Goal: Check status: Check status

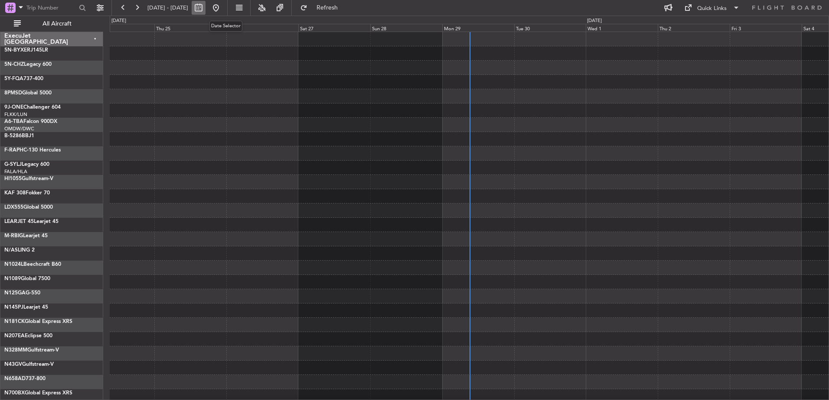
click at [205, 8] on button at bounding box center [199, 8] width 14 height 14
select select "9"
select select "2025"
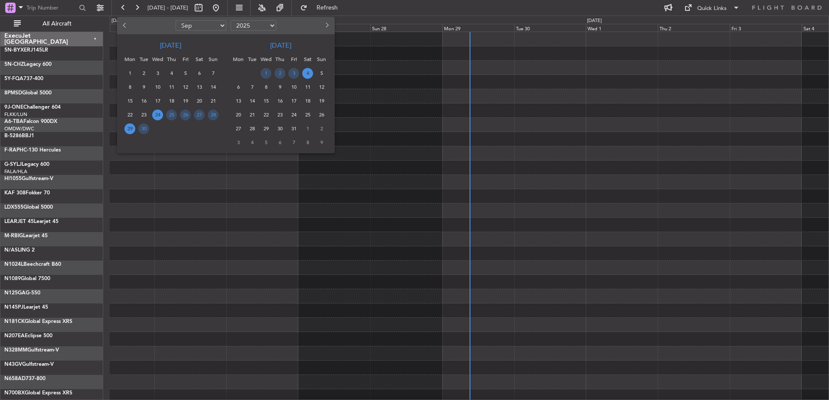
click at [132, 130] on span "29" at bounding box center [129, 128] width 11 height 11
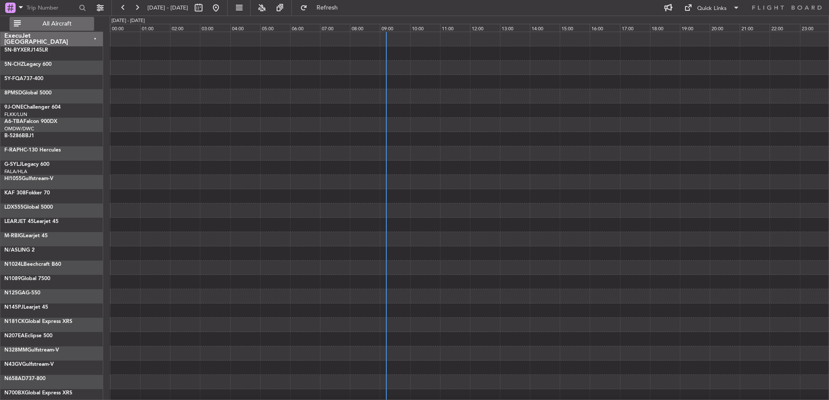
click at [73, 27] on button "All Aircraft" at bounding box center [52, 24] width 84 height 14
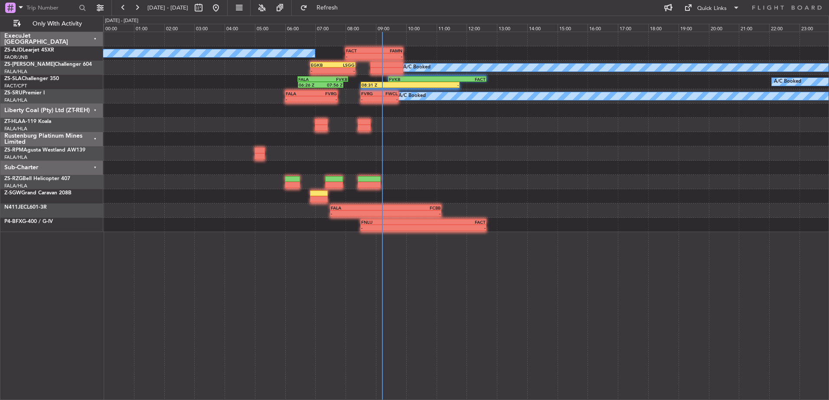
click at [95, 110] on div "Liberty Coal (Pty) Ltd (ZT-REH)" at bounding box center [51, 111] width 103 height 14
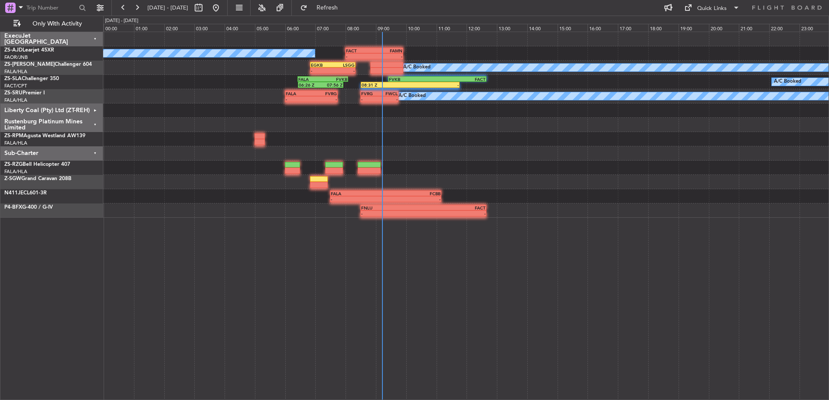
click at [93, 124] on div "Rustenburg Platinum Mines Limited" at bounding box center [51, 125] width 103 height 14
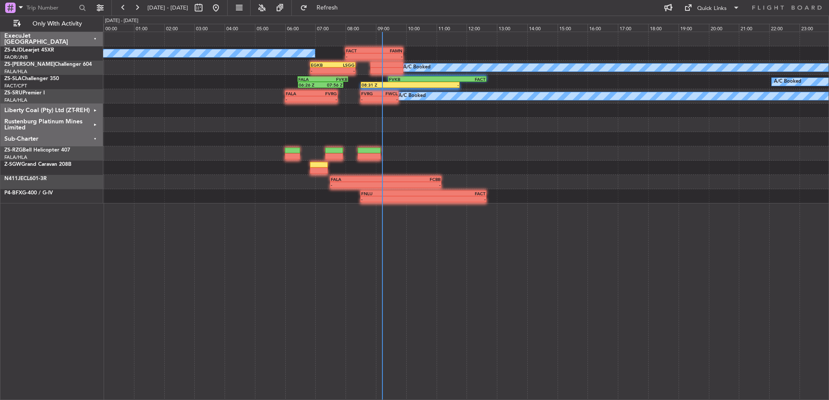
click at [94, 137] on div "Sub-Charter" at bounding box center [51, 139] width 103 height 14
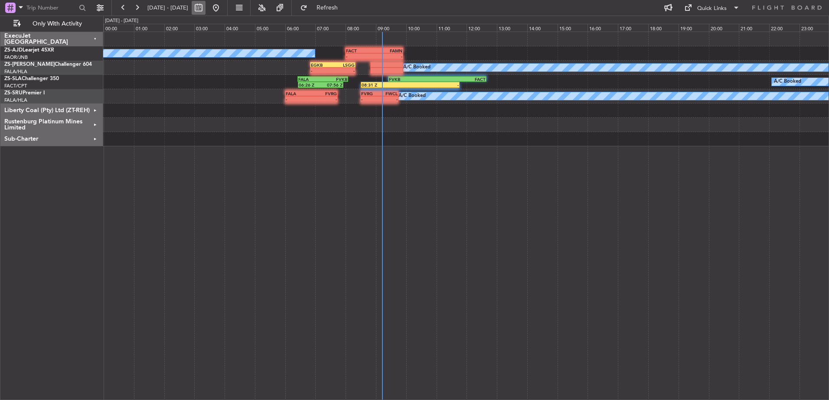
click at [205, 10] on button at bounding box center [199, 8] width 14 height 14
select select "9"
select select "2025"
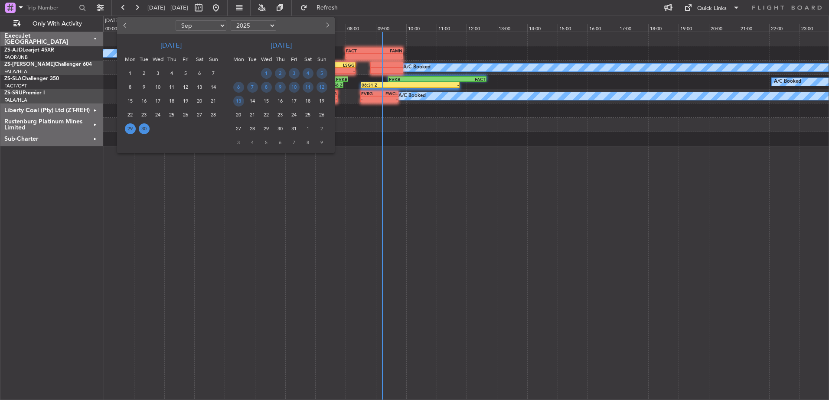
click at [146, 126] on span "30" at bounding box center [144, 128] width 11 height 11
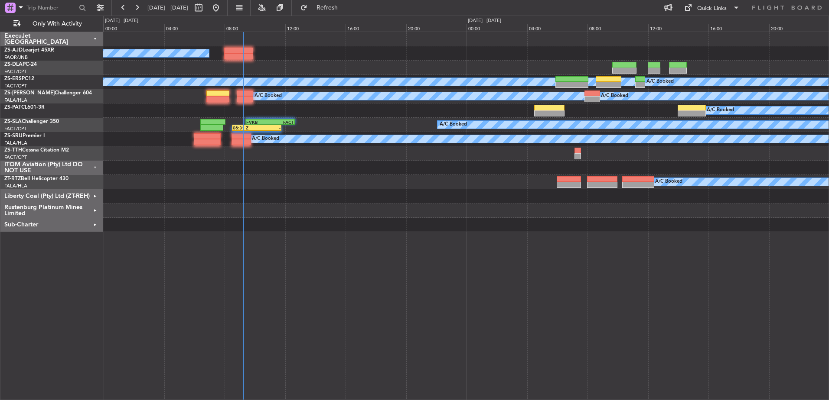
click at [94, 166] on div "ITOM Aviation (Pty) Ltd DO NOT USE" at bounding box center [51, 168] width 103 height 14
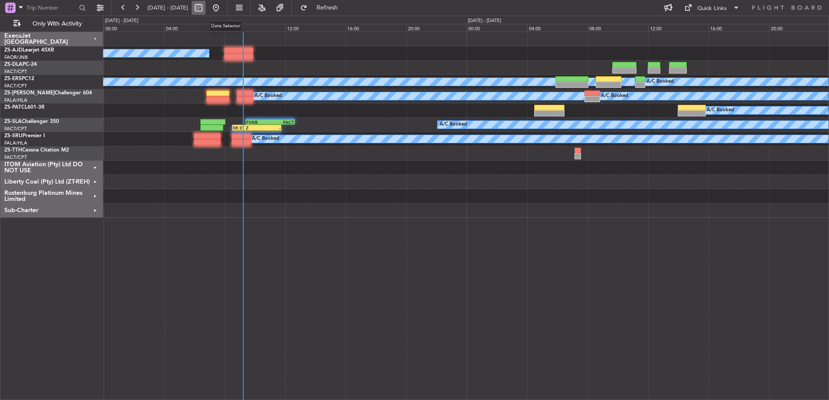
click at [205, 10] on button at bounding box center [199, 8] width 14 height 14
select select "9"
select select "2025"
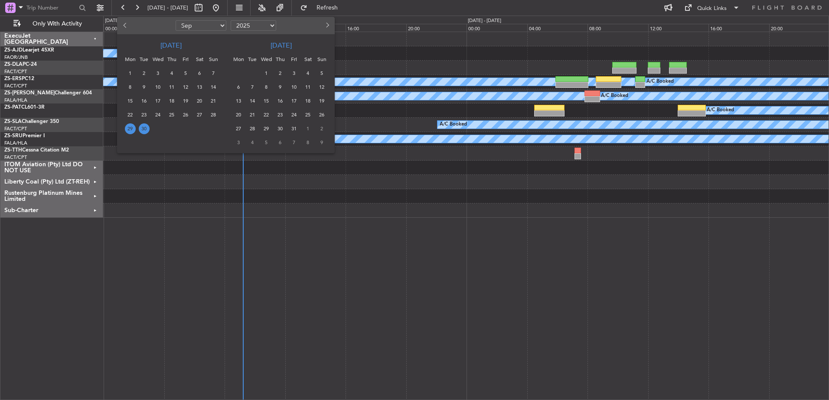
click at [143, 129] on span "30" at bounding box center [144, 128] width 11 height 11
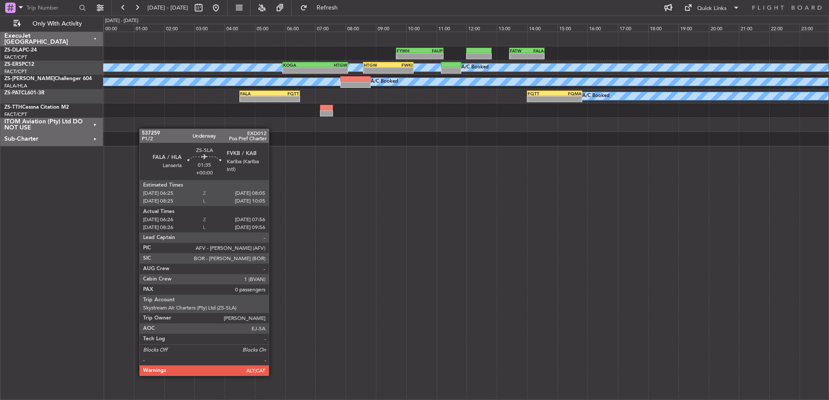
click at [60, 189] on div "ExecuJet [GEOGRAPHIC_DATA] ZS-DLA PC-24 FACT/CPT [GEOGRAPHIC_DATA] Intl. (Execu…" at bounding box center [51, 216] width 103 height 369
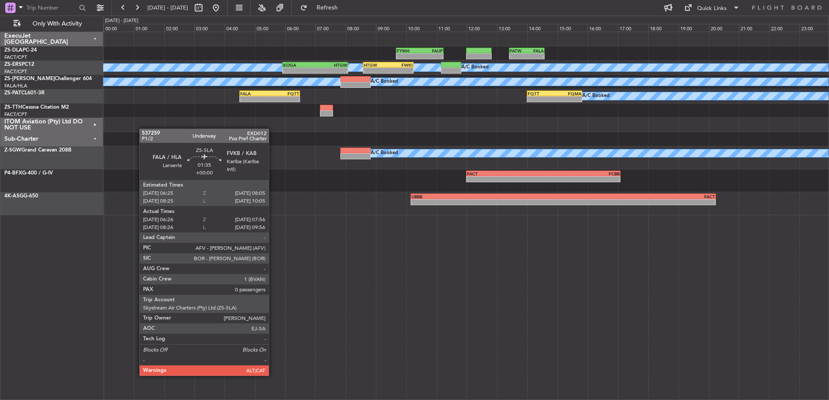
click at [53, 296] on div "ExecuJet [GEOGRAPHIC_DATA] ZS-DLA PC-24 FACT/CPT [GEOGRAPHIC_DATA] Intl. (Execu…" at bounding box center [51, 216] width 103 height 369
click at [92, 136] on div "Sub-Charter" at bounding box center [51, 139] width 103 height 14
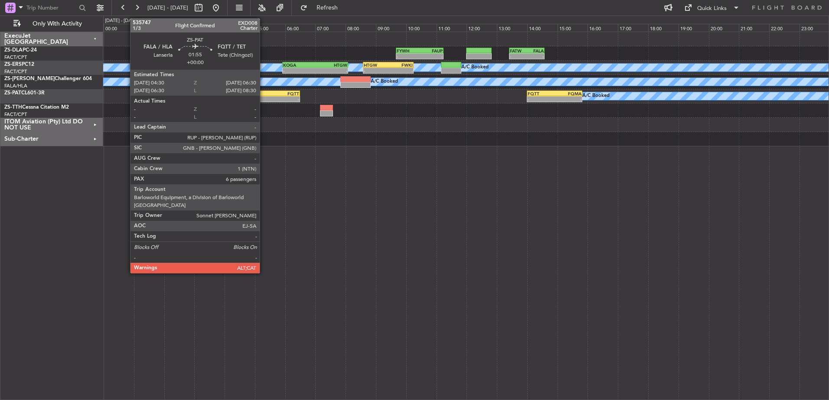
click at [263, 96] on div "FALA 04:30 Z FQTT 06:30 Z" at bounding box center [269, 94] width 61 height 6
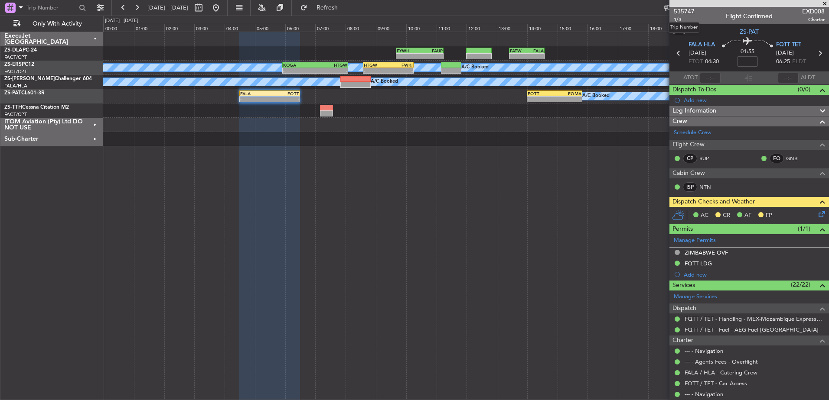
click at [682, 10] on span "535747" at bounding box center [683, 11] width 21 height 9
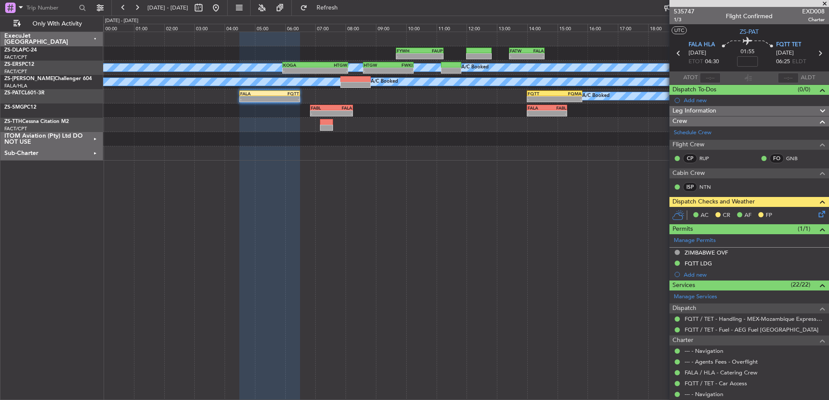
click at [825, 3] on span at bounding box center [824, 4] width 9 height 8
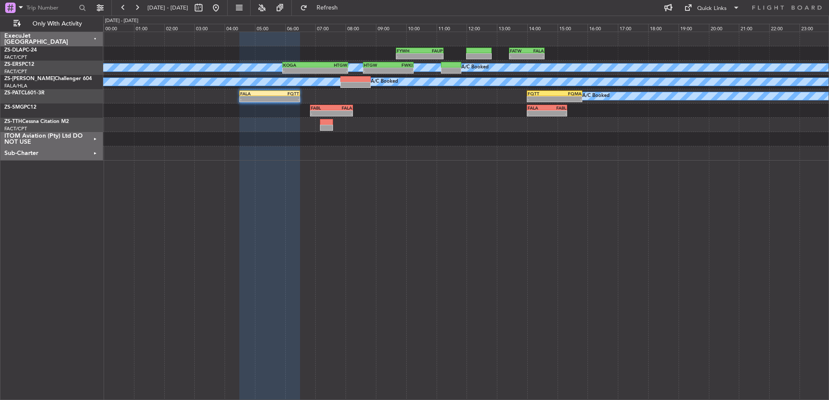
type input "0"
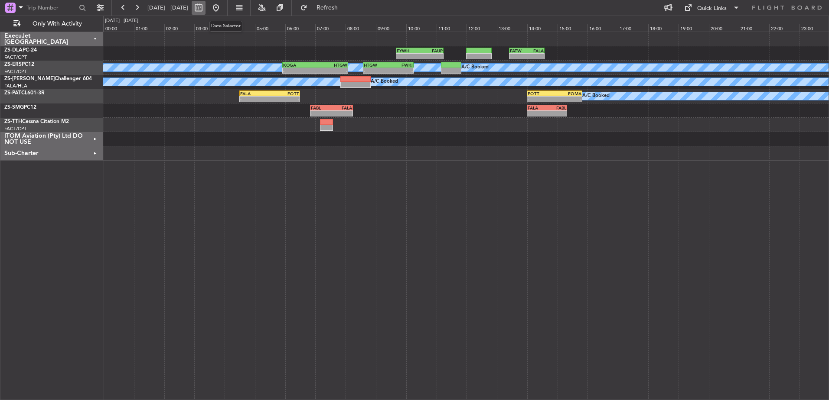
click at [205, 9] on button at bounding box center [199, 8] width 14 height 14
select select "9"
select select "2025"
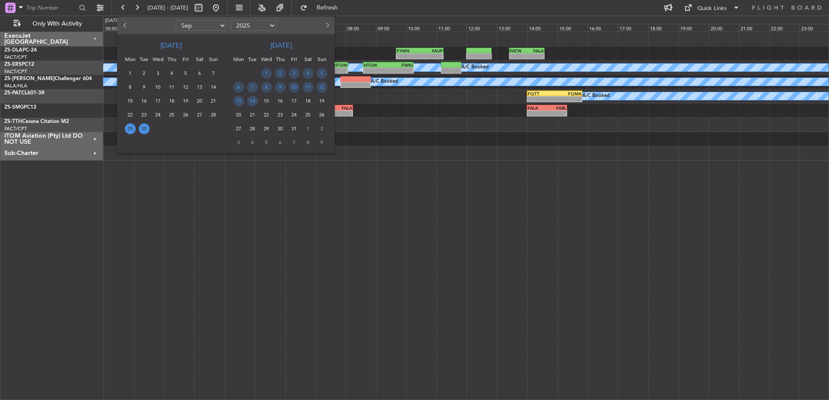
click at [131, 129] on span "29" at bounding box center [130, 128] width 11 height 11
click at [265, 75] on span "1" at bounding box center [266, 73] width 11 height 11
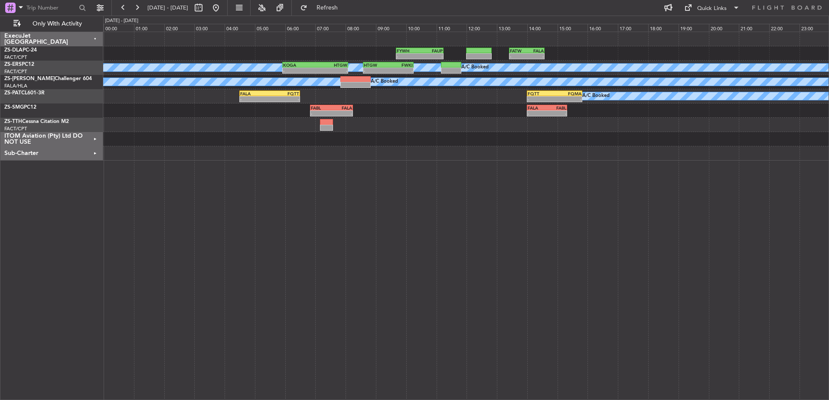
click at [265, 75] on span "1" at bounding box center [266, 73] width 11 height 11
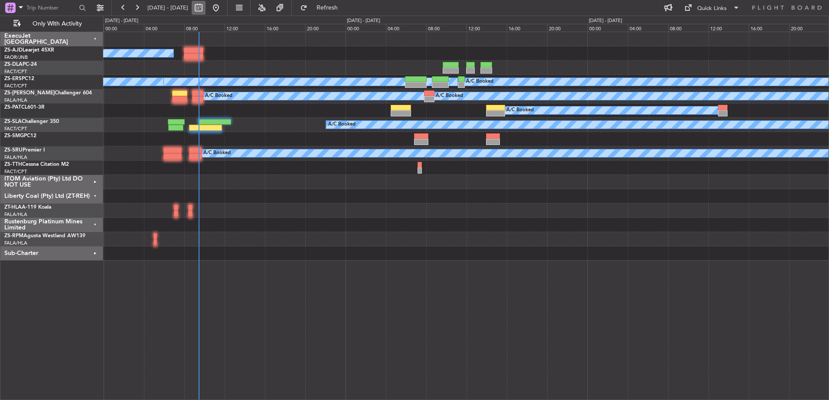
click at [205, 8] on button at bounding box center [199, 8] width 14 height 14
select select "9"
select select "2025"
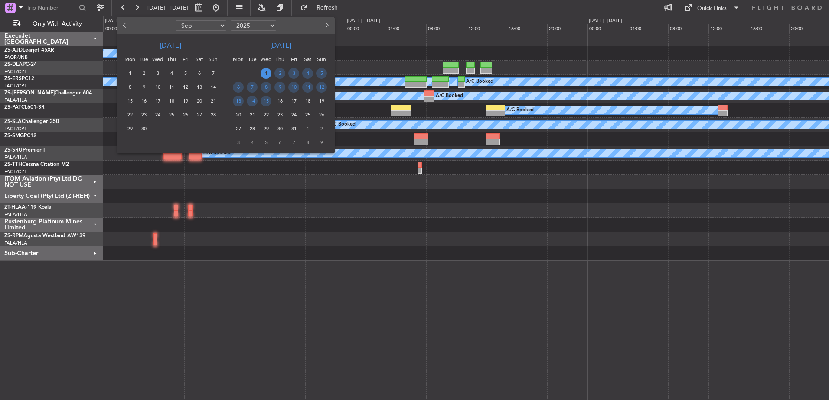
click at [268, 73] on span "1" at bounding box center [265, 73] width 11 height 11
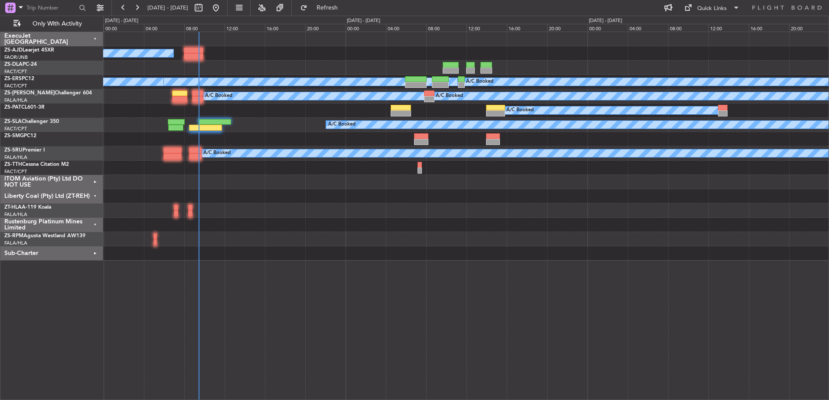
select select "10"
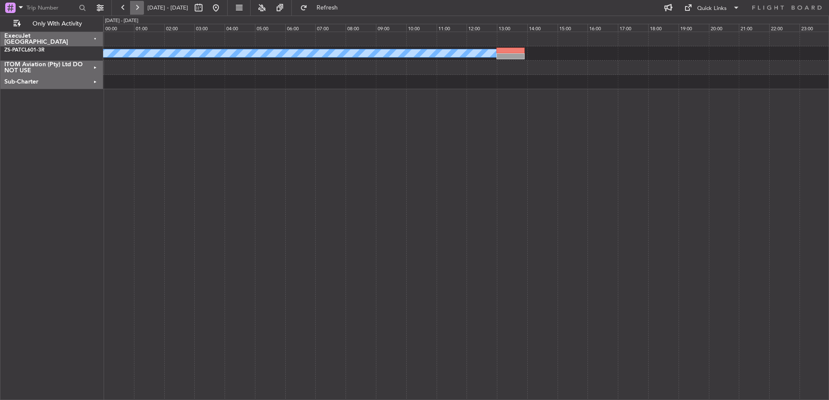
click at [138, 10] on button at bounding box center [137, 8] width 14 height 14
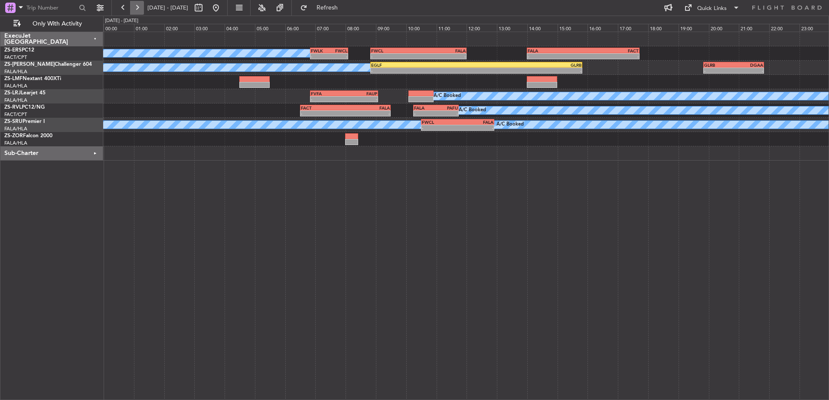
click at [141, 7] on button at bounding box center [137, 8] width 14 height 14
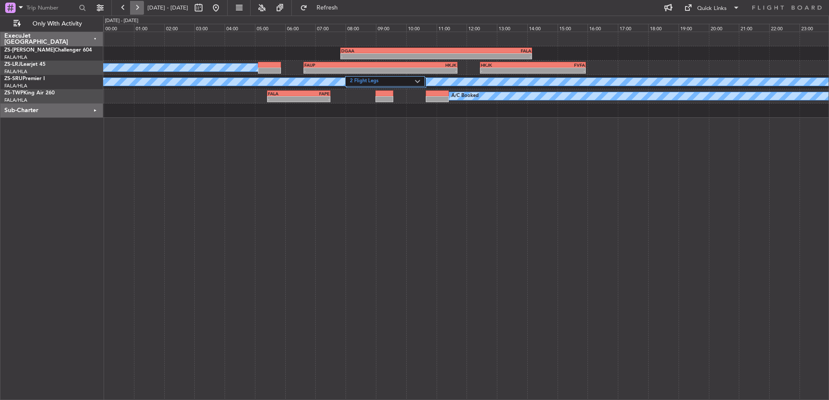
click at [138, 9] on button at bounding box center [137, 8] width 14 height 14
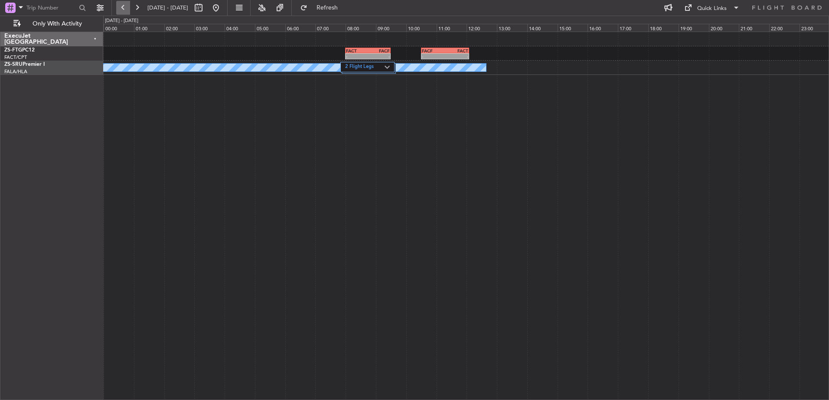
click at [122, 8] on button at bounding box center [123, 8] width 14 height 14
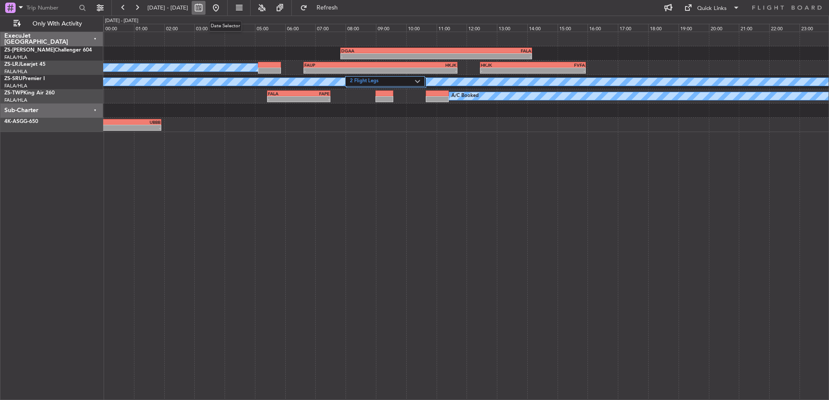
click at [205, 10] on button at bounding box center [199, 8] width 14 height 14
select select "10"
select select "2025"
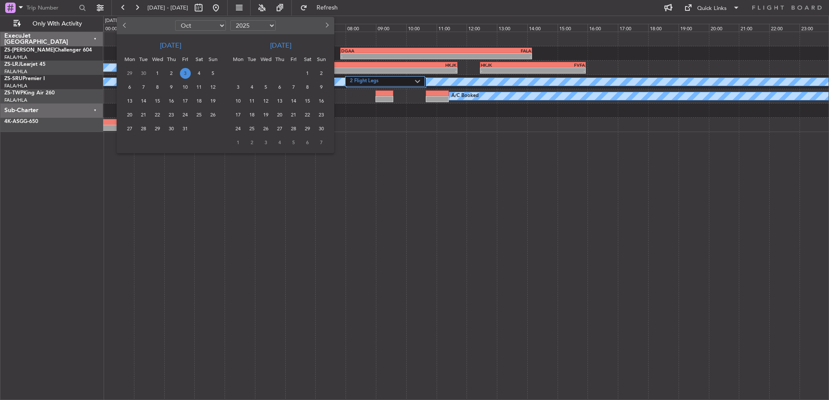
click at [125, 26] on span "Previous month" at bounding box center [125, 25] width 5 height 5
select select "9"
click at [133, 127] on span "29" at bounding box center [129, 128] width 11 height 11
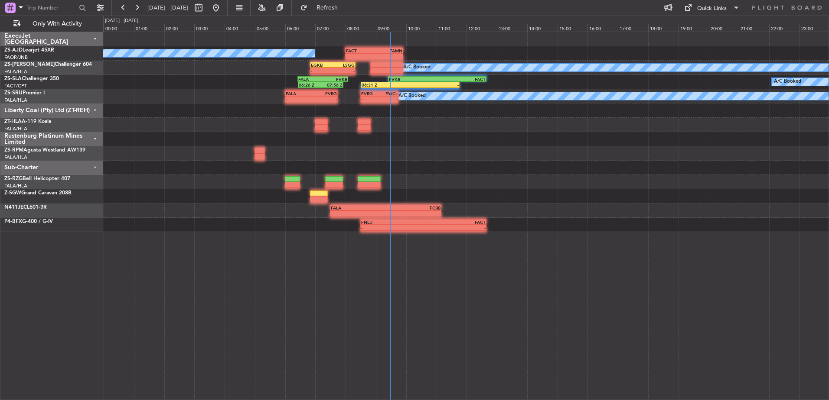
click at [95, 139] on div "Rustenburg Platinum Mines Limited" at bounding box center [51, 139] width 103 height 14
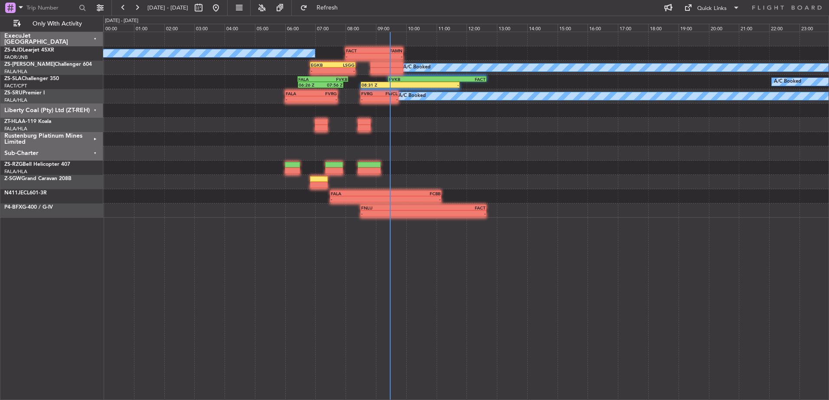
click at [95, 152] on div "Sub-Charter" at bounding box center [51, 153] width 103 height 14
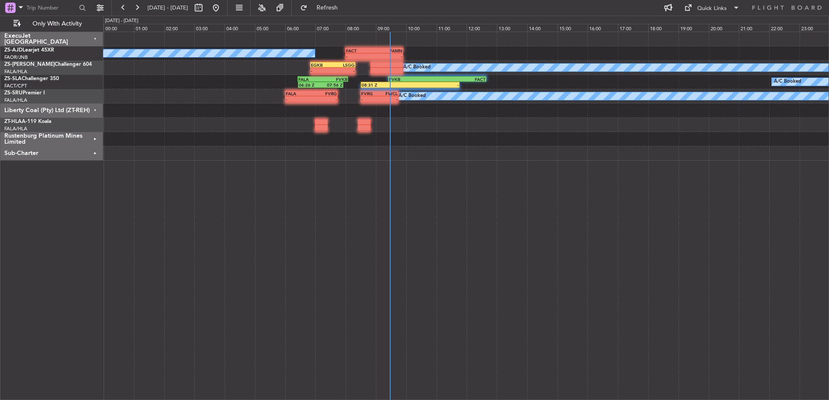
click at [95, 108] on div "Liberty Coal (Pty) Ltd (ZT-REH)" at bounding box center [51, 111] width 103 height 14
